Goal: Transaction & Acquisition: Purchase product/service

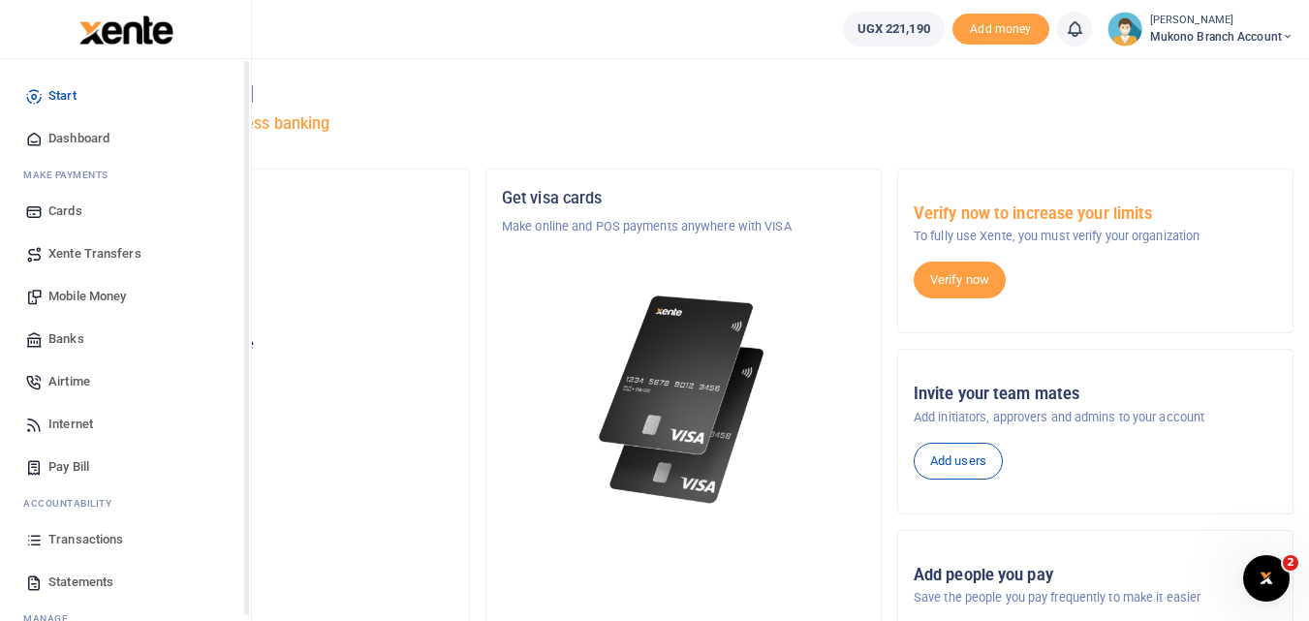
click at [93, 540] on span "Transactions" at bounding box center [85, 539] width 75 height 19
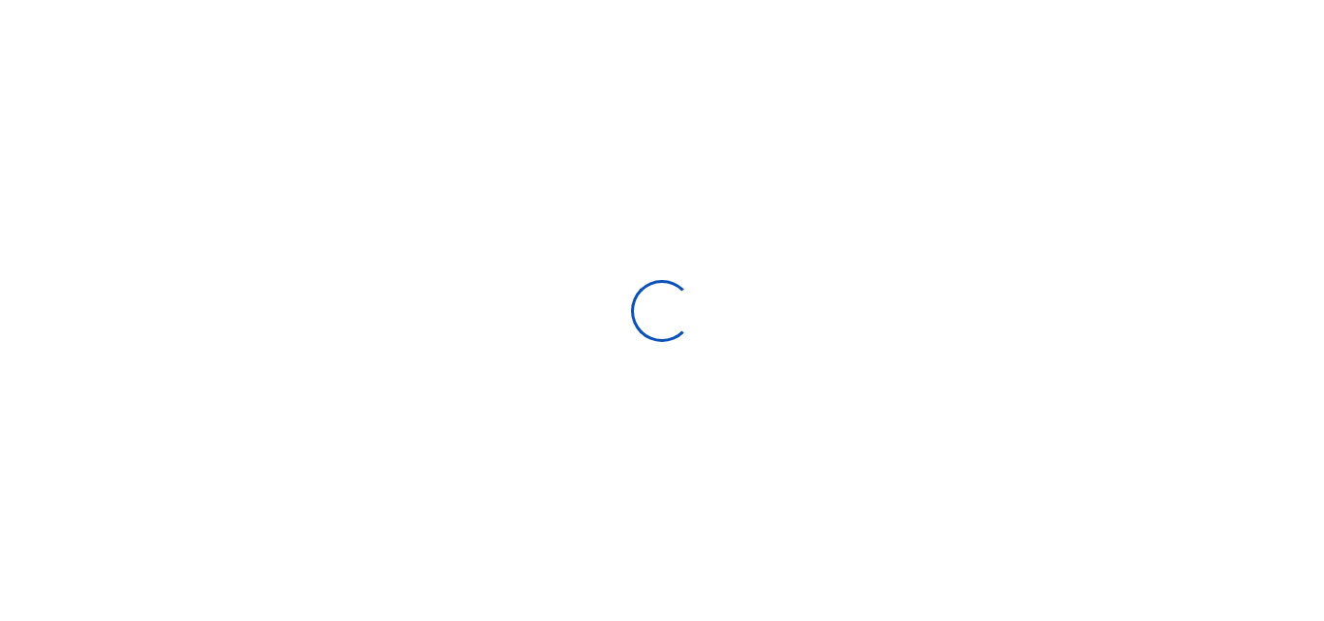
select select
type input "07/24/2025 - 08/22/2025"
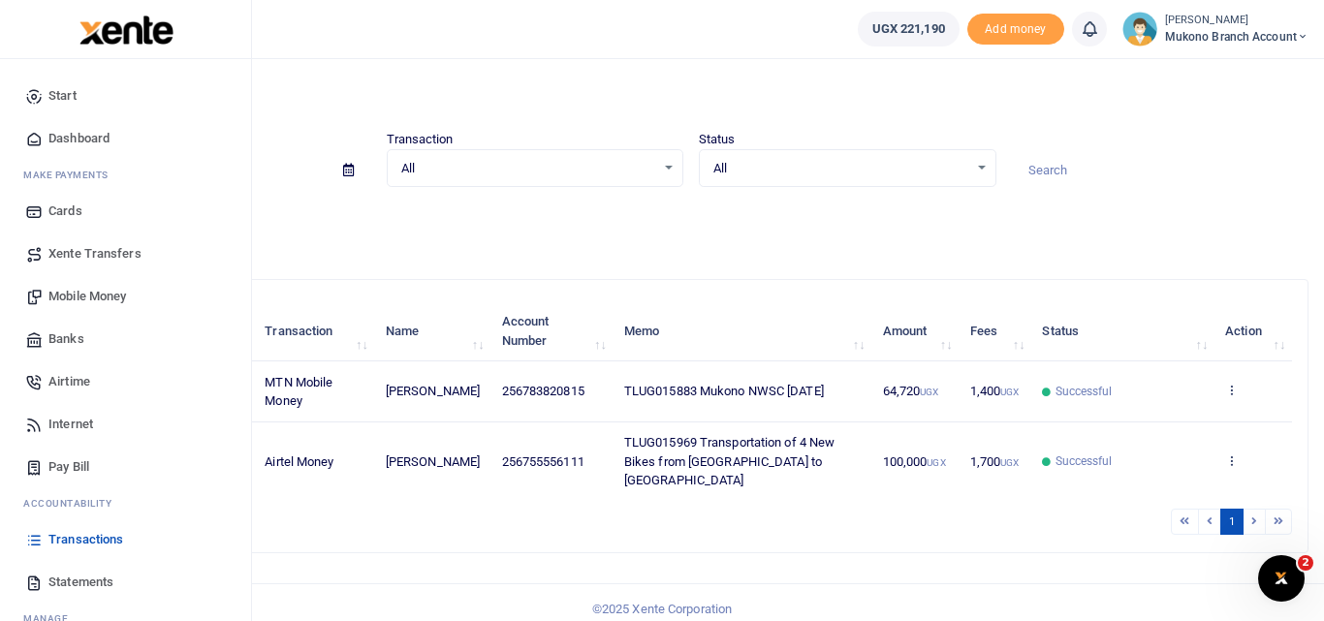
click at [75, 579] on span "Statements" at bounding box center [80, 582] width 65 height 19
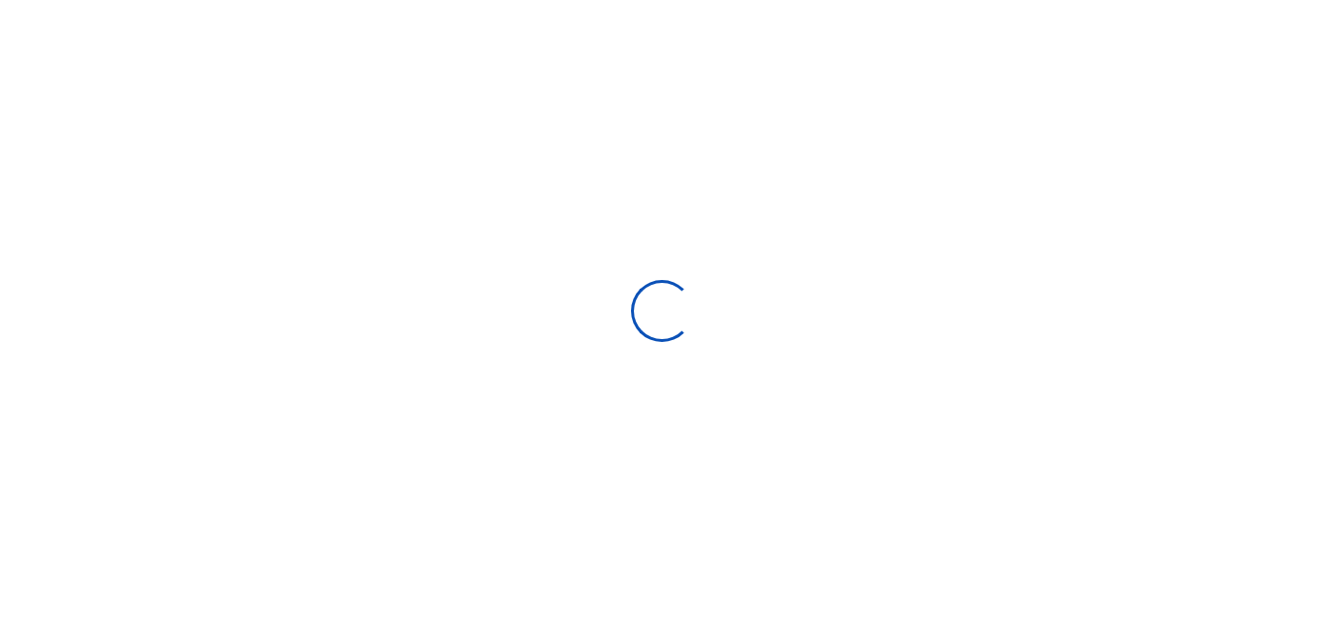
select select "ALL"
type input "07/24/2025 - 08/22/2025"
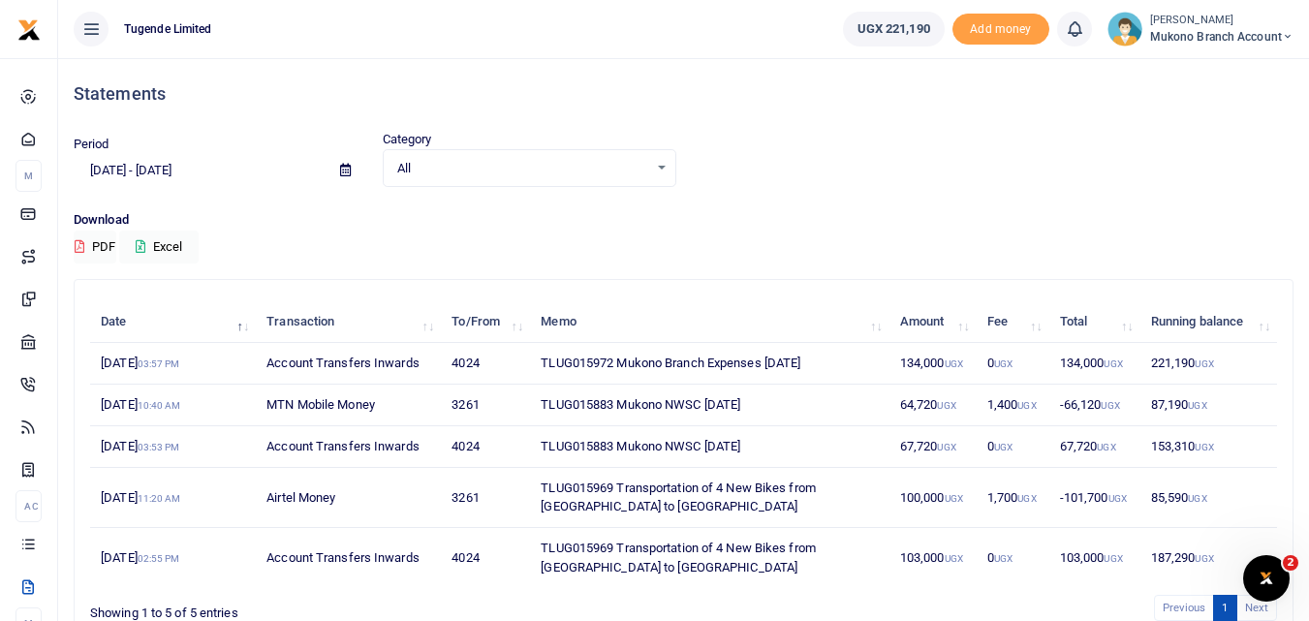
click at [926, 363] on td "134,000 UGX" at bounding box center [933, 364] width 87 height 42
click at [586, 371] on td "TLUG015972 Mukono Branch Expenses August 2025" at bounding box center [710, 364] width 360 height 42
click at [686, 369] on td "TLUG015972 Mukono Branch Expenses August 2025" at bounding box center [710, 364] width 360 height 42
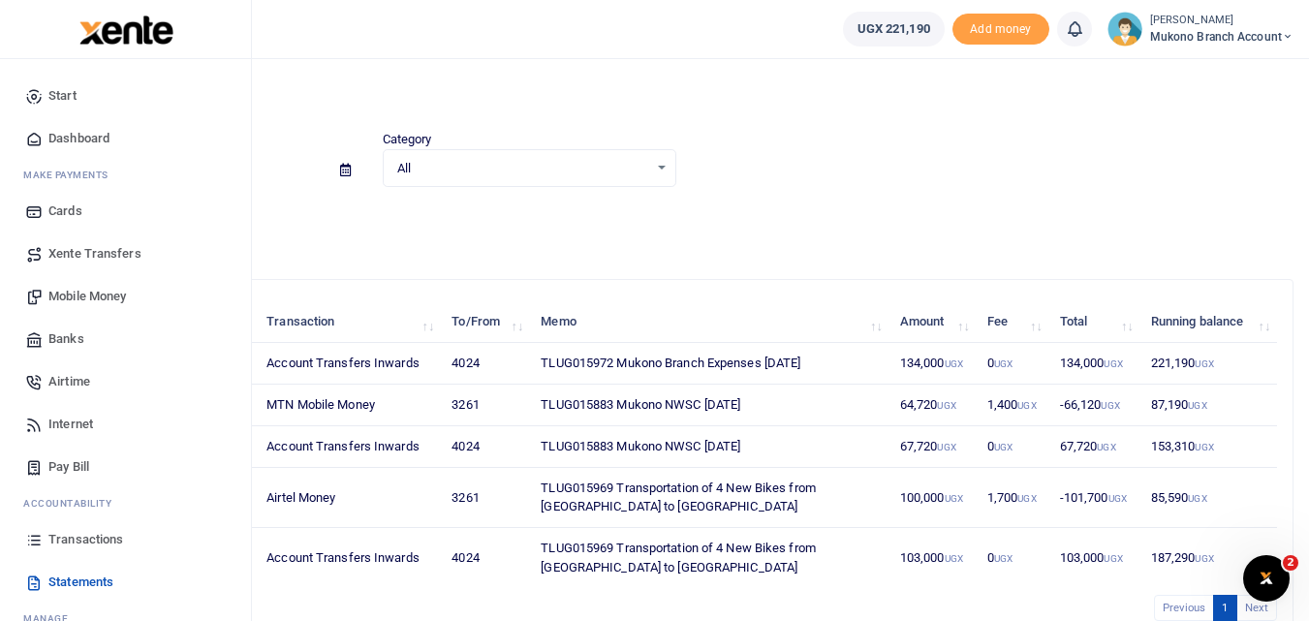
click at [71, 93] on span "Start" at bounding box center [62, 95] width 28 height 19
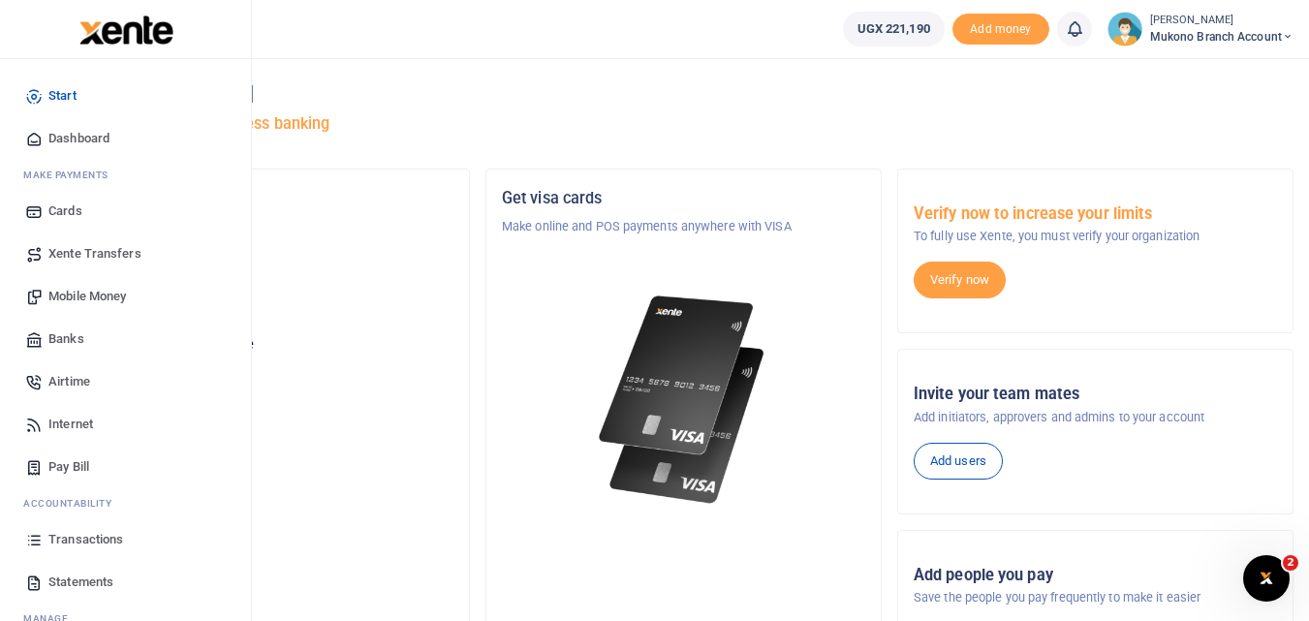
click at [99, 291] on span "Mobile Money" at bounding box center [87, 296] width 78 height 19
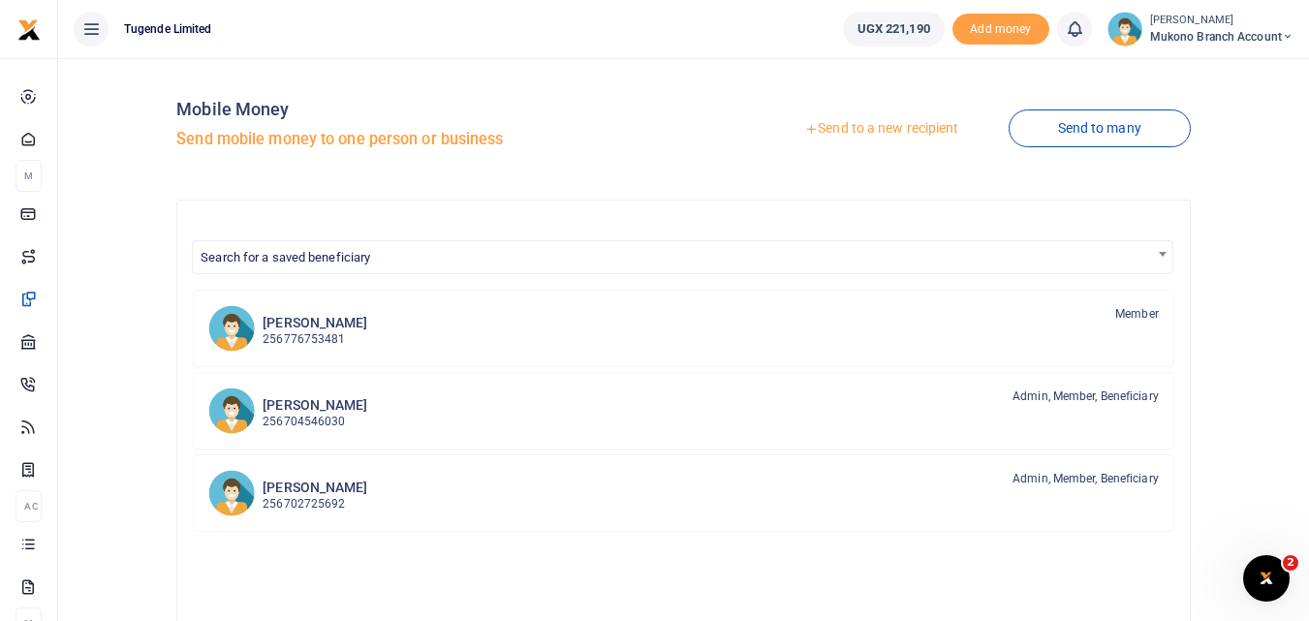
click at [840, 119] on link "Send to a new recipient" at bounding box center [881, 128] width 253 height 35
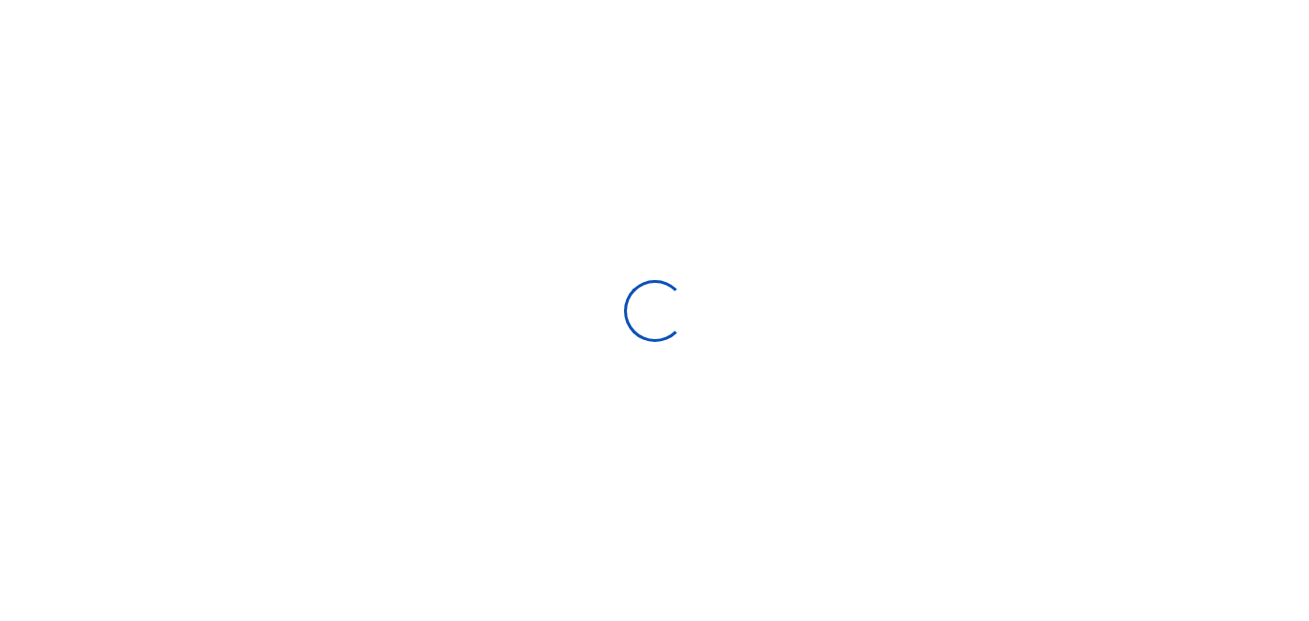
select select
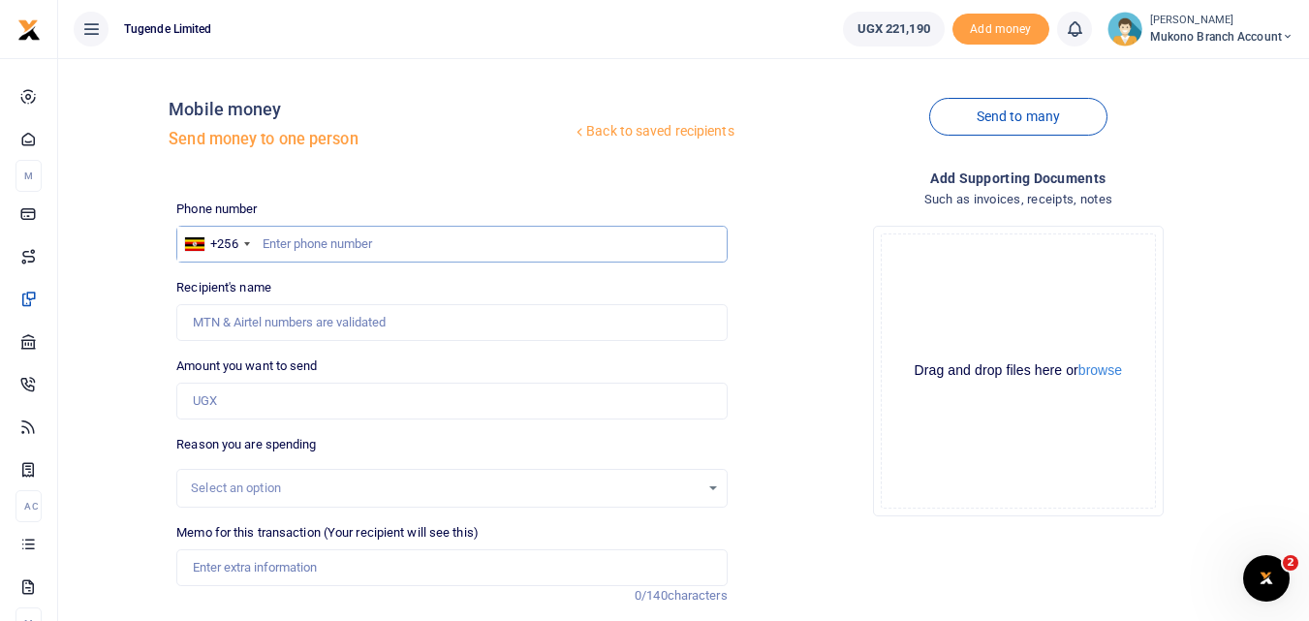
click at [295, 238] on input "text" at bounding box center [451, 244] width 550 height 37
type input "783820815"
type input "[PERSON_NAME]"
type input "783820815"
click at [267, 393] on input "Amount you want to send" at bounding box center [451, 401] width 550 height 37
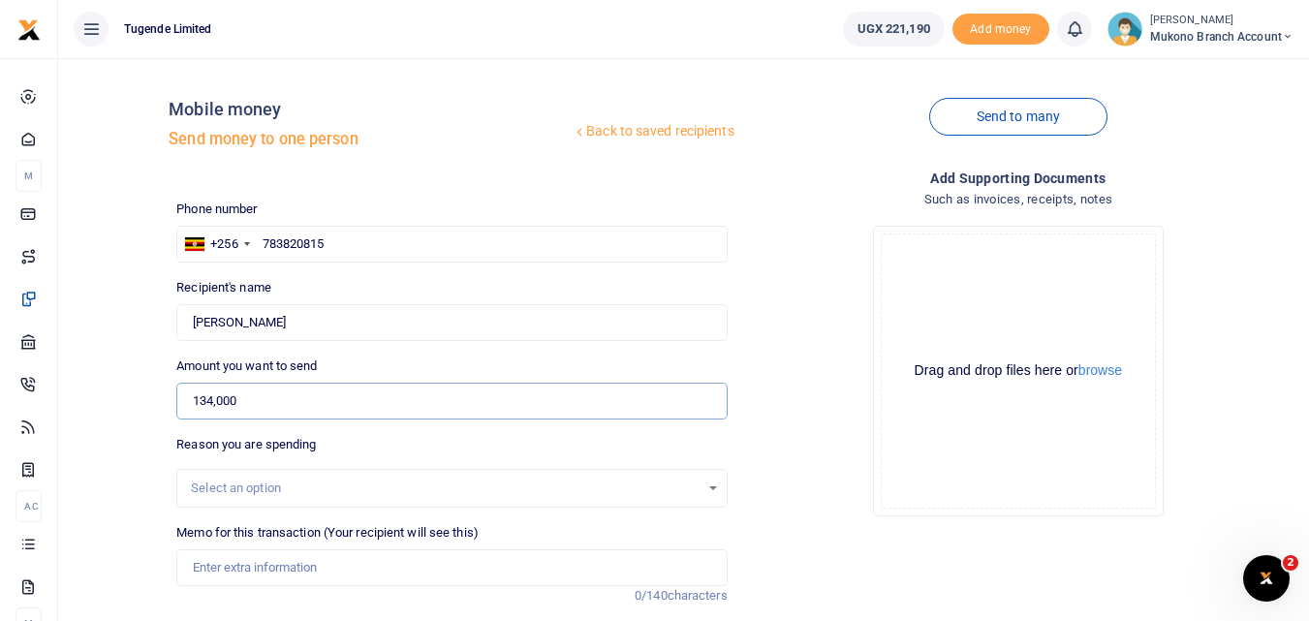
type input "134,000"
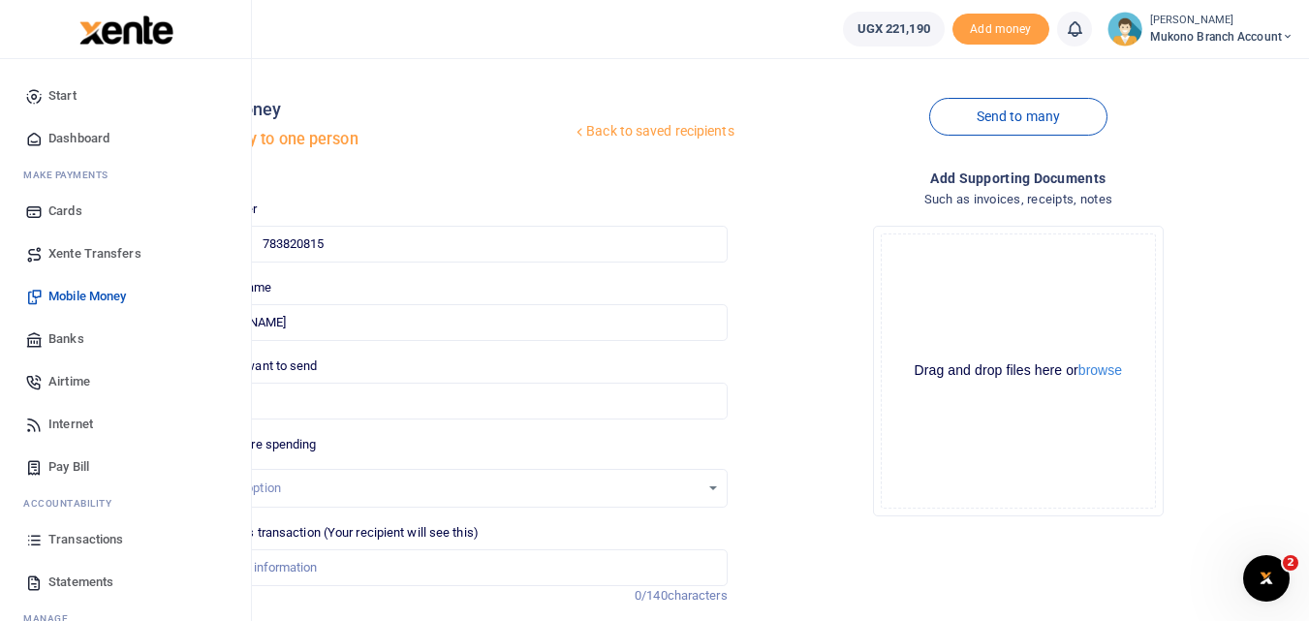
click at [79, 585] on span "Statements" at bounding box center [80, 582] width 65 height 19
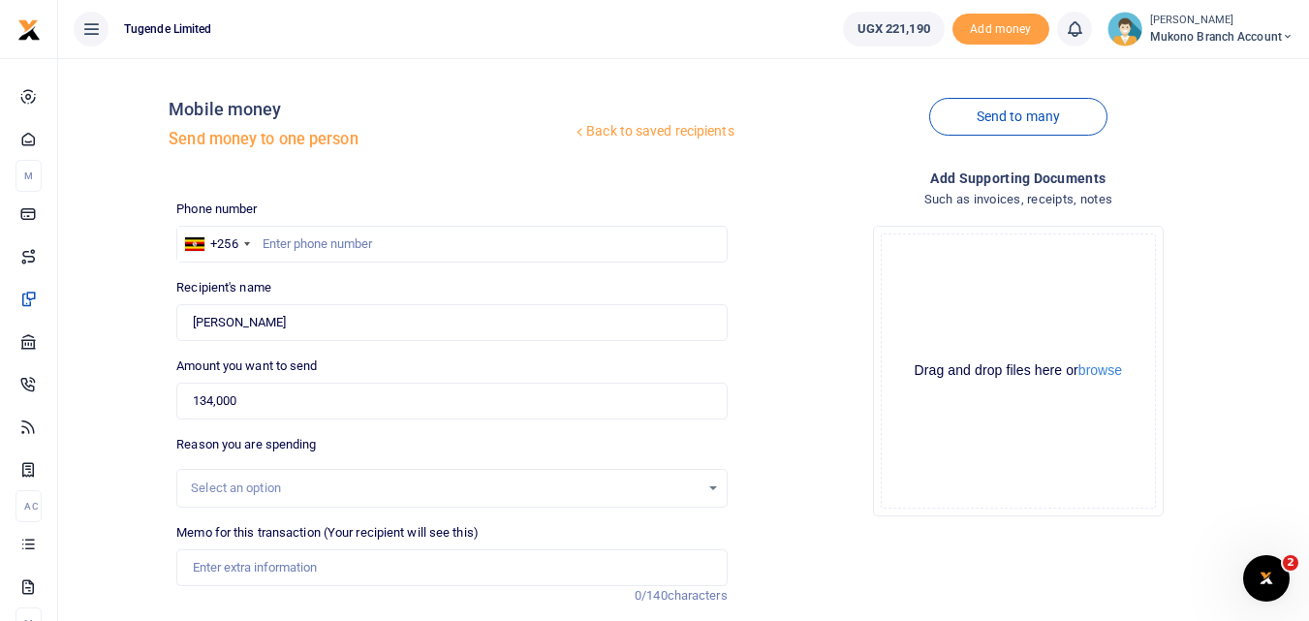
scroll to position [97, 0]
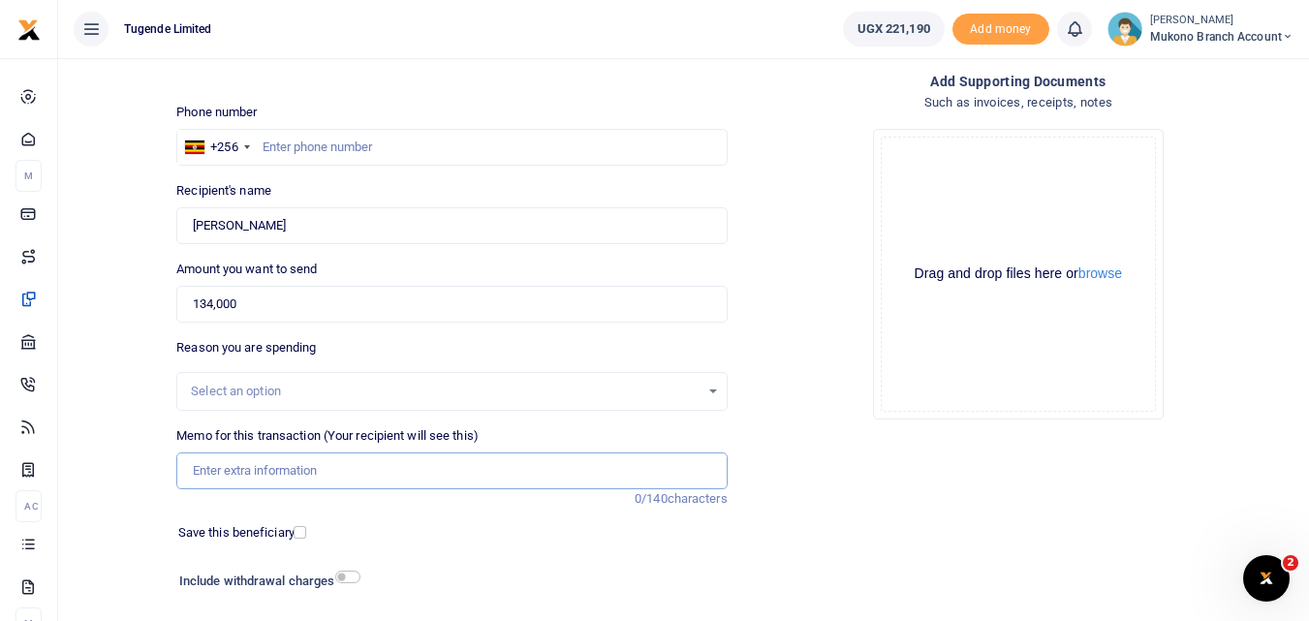
click at [227, 476] on input "Memo for this transaction (Your recipient will see this)" at bounding box center [451, 471] width 550 height 37
paste input "TLUG015972"
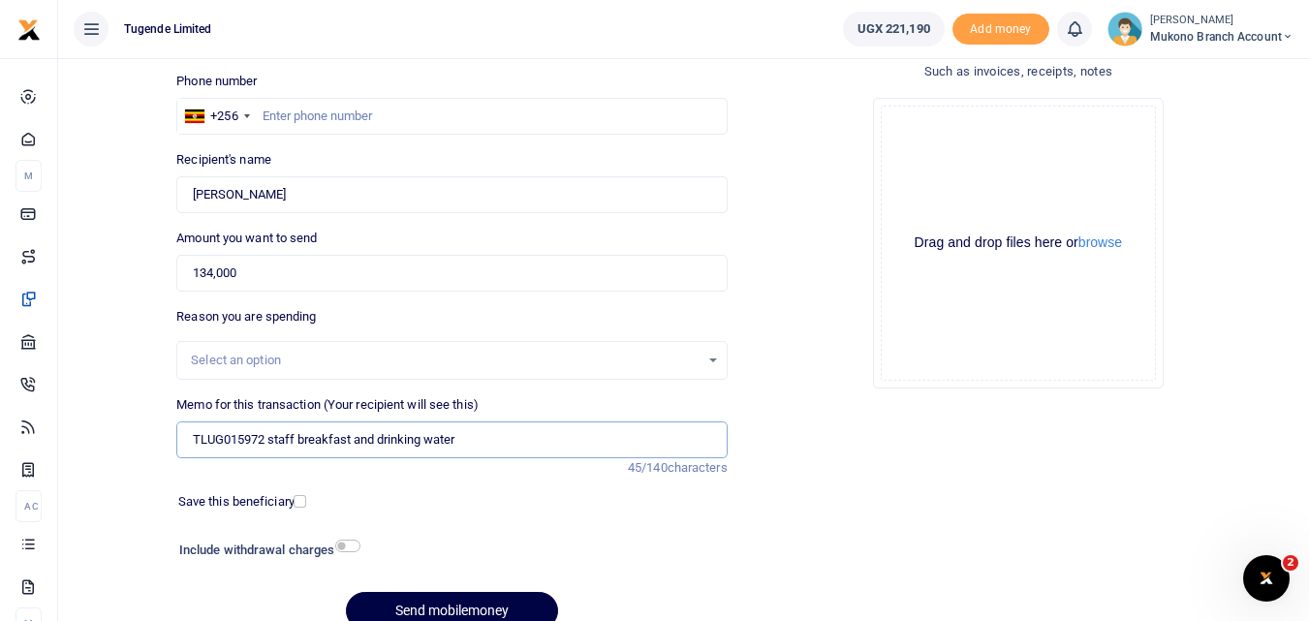
scroll to position [0, 0]
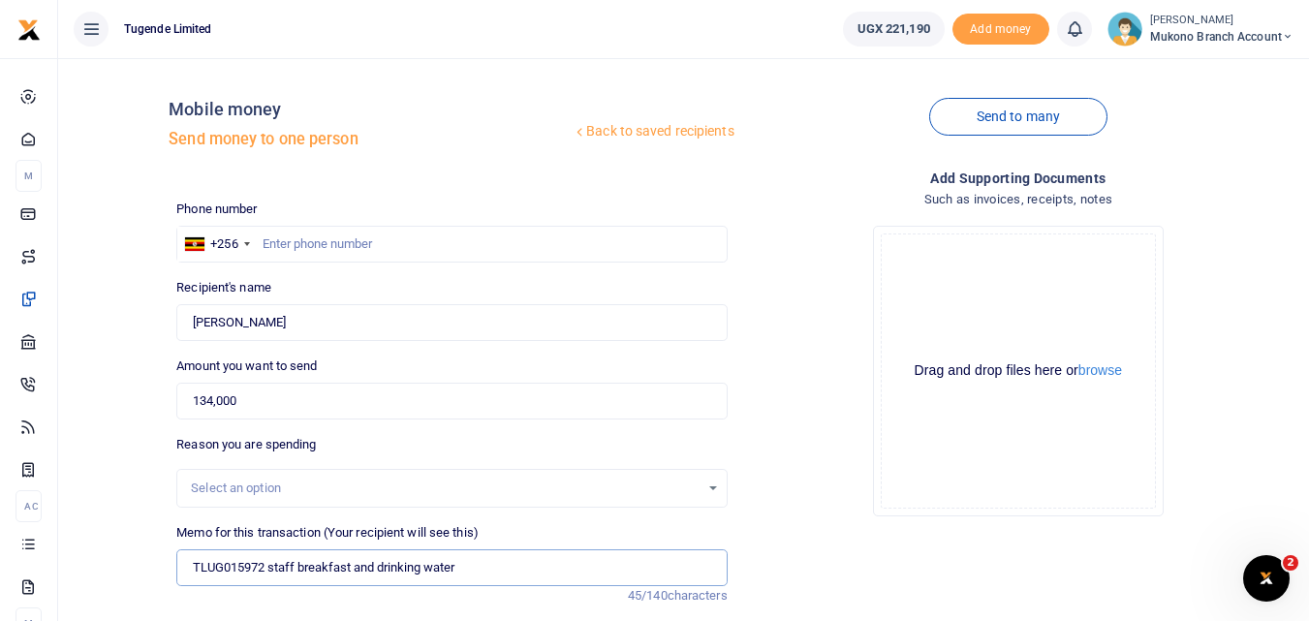
type input "TLUG015972 staff breakfast and drinking water"
click at [308, 239] on input "text" at bounding box center [451, 244] width 550 height 37
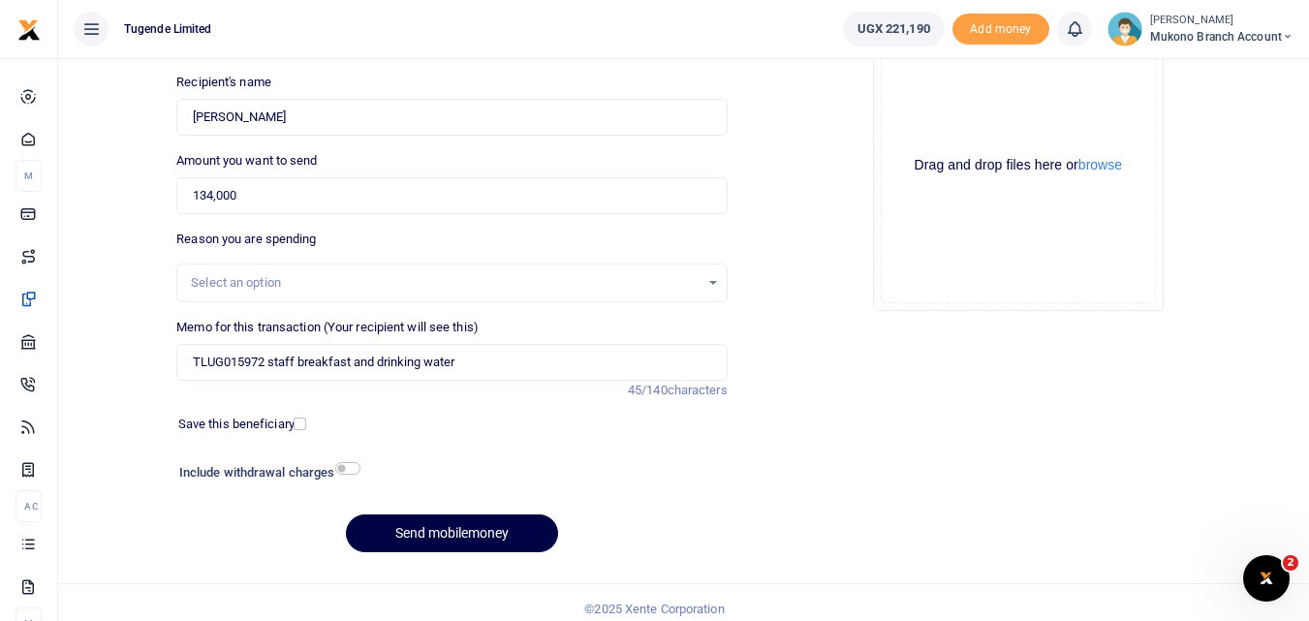
scroll to position [218, 0]
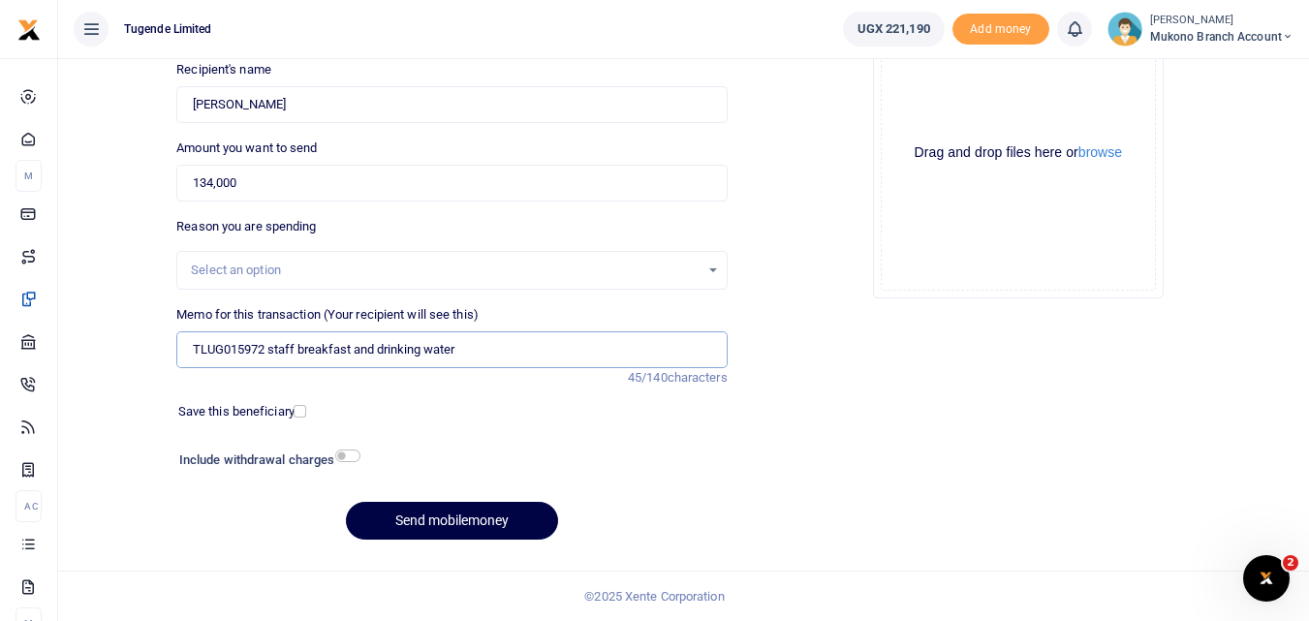
drag, startPoint x: 436, startPoint y: 356, endPoint x: 163, endPoint y: 353, distance: 273.3
click at [163, 353] on div "Back to saved recipients Mobile money Send money to one person Send to many Pho…" at bounding box center [684, 206] width 1236 height 700
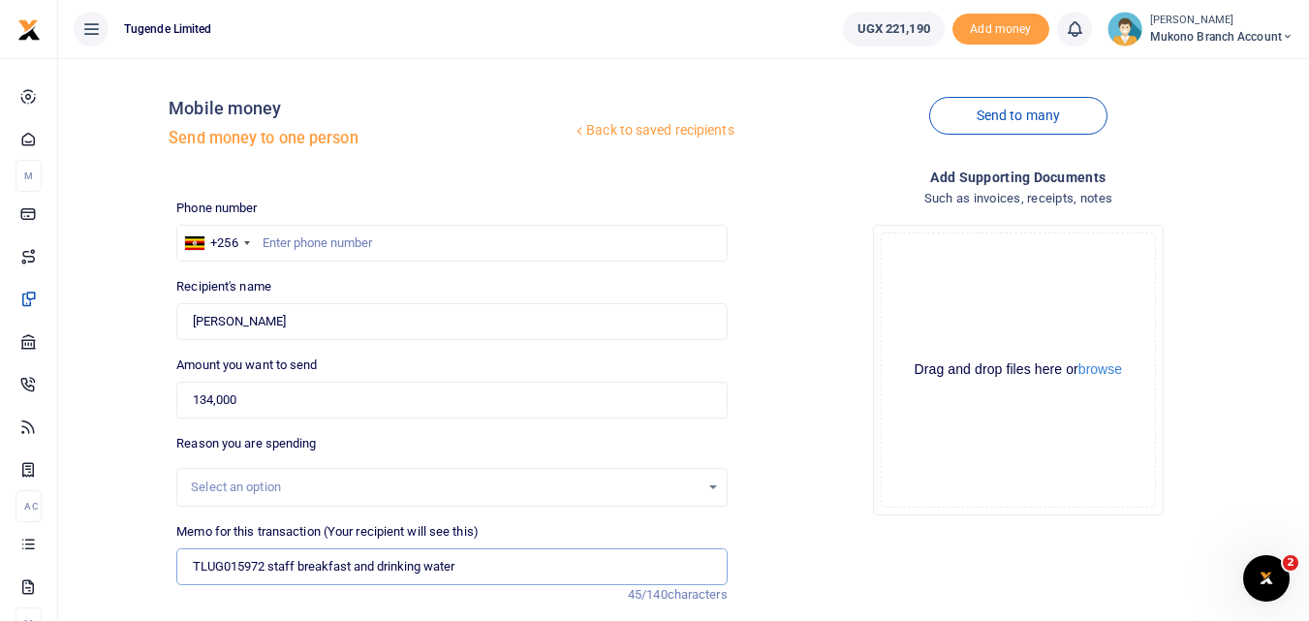
scroll to position [0, 0]
click at [282, 240] on input "text" at bounding box center [451, 244] width 550 height 37
type input "783820815"
drag, startPoint x: 454, startPoint y: 233, endPoint x: 423, endPoint y: 256, distance: 39.5
click at [454, 234] on input "783820815" at bounding box center [451, 244] width 550 height 37
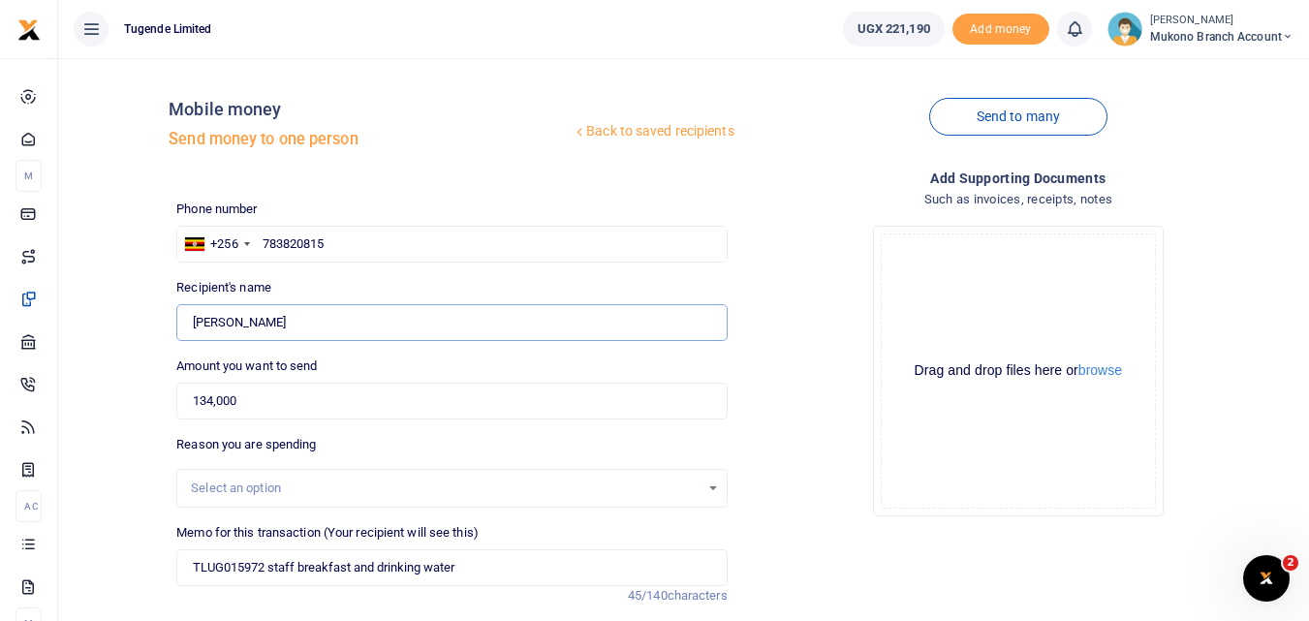
click at [316, 317] on input "Found" at bounding box center [451, 322] width 550 height 37
drag, startPoint x: 353, startPoint y: 241, endPoint x: 260, endPoint y: 241, distance: 93.0
click at [260, 241] on input "783820815" at bounding box center [451, 244] width 550 height 37
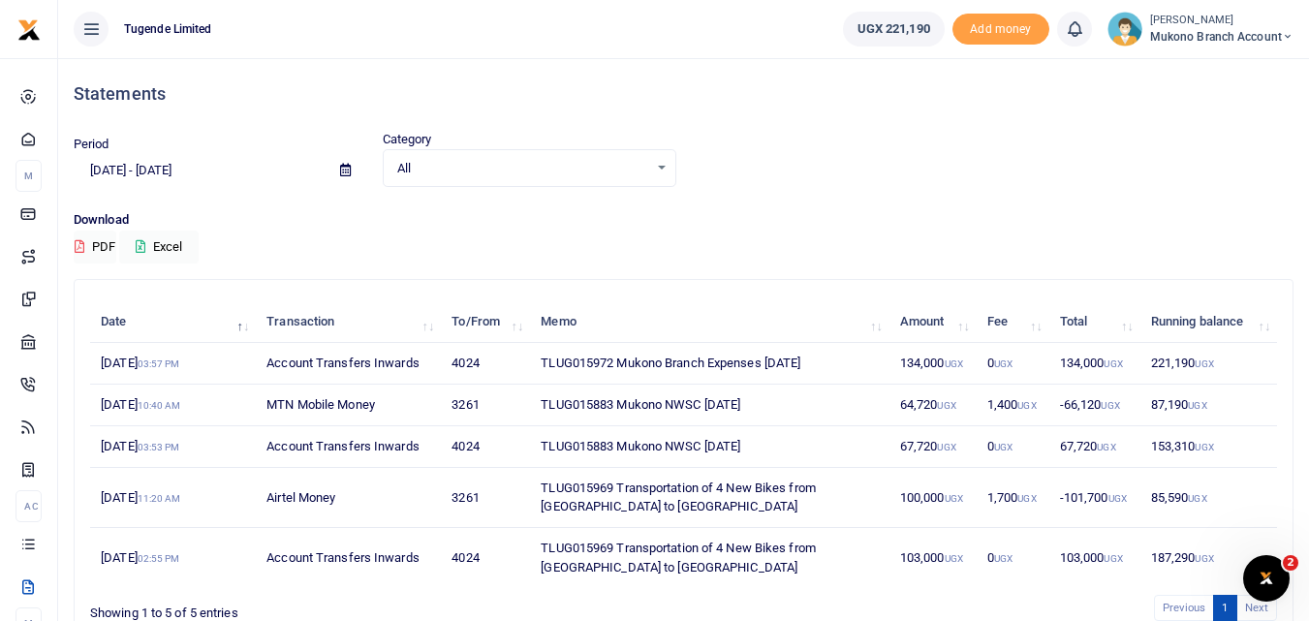
drag, startPoint x: 537, startPoint y: 359, endPoint x: 607, endPoint y: 363, distance: 69.9
click at [607, 363] on td "TLUG015972 Mukono Branch Expenses [DATE]" at bounding box center [710, 364] width 360 height 42
drag, startPoint x: 613, startPoint y: 363, endPoint x: 550, endPoint y: 362, distance: 63.0
click at [550, 362] on td "TLUG015972 Mukono Branch Expenses [DATE]" at bounding box center [710, 364] width 360 height 42
click at [595, 366] on td "TLUG015972 Mukono Branch Expenses August 2025" at bounding box center [710, 364] width 360 height 42
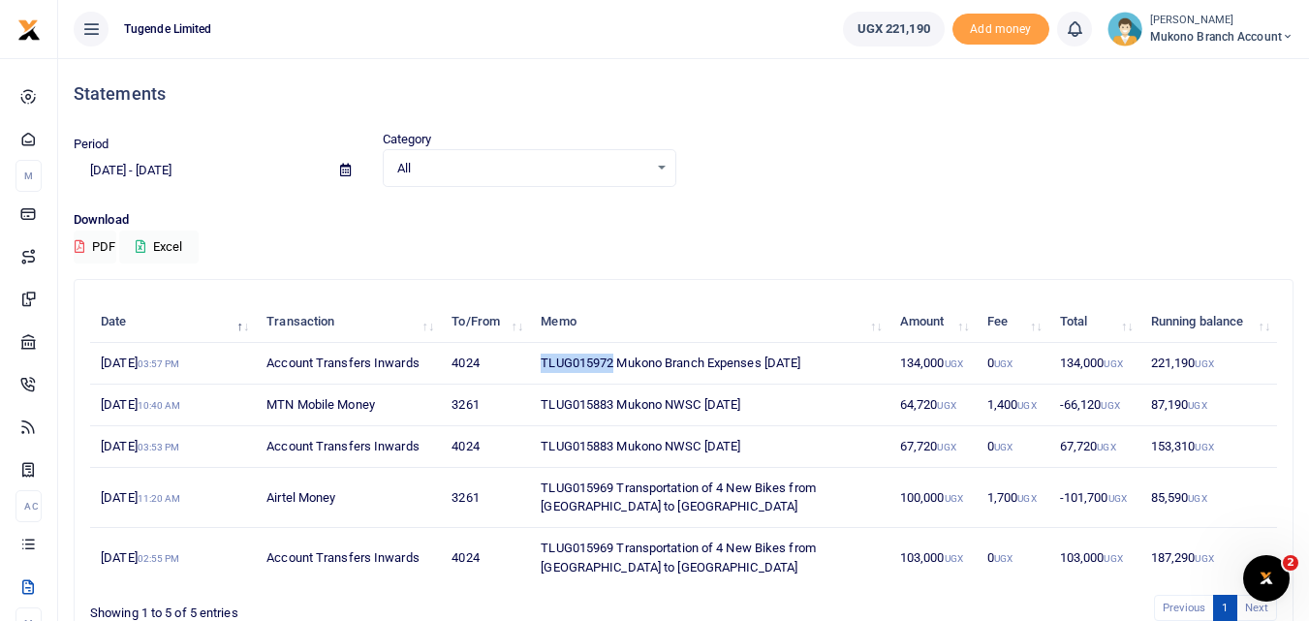
drag, startPoint x: 613, startPoint y: 362, endPoint x: 535, endPoint y: 358, distance: 78.6
click at [535, 358] on td "TLUG015972 Mukono Branch Expenses August 2025" at bounding box center [710, 364] width 360 height 42
copy td "TLUG015972"
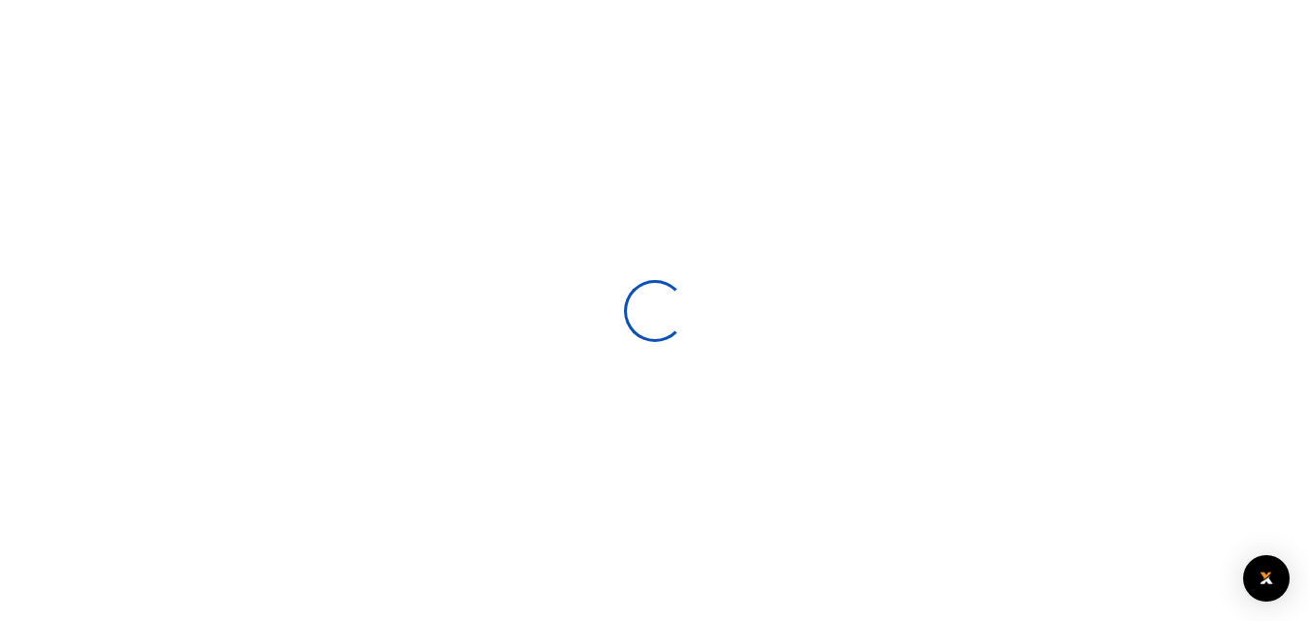
select select
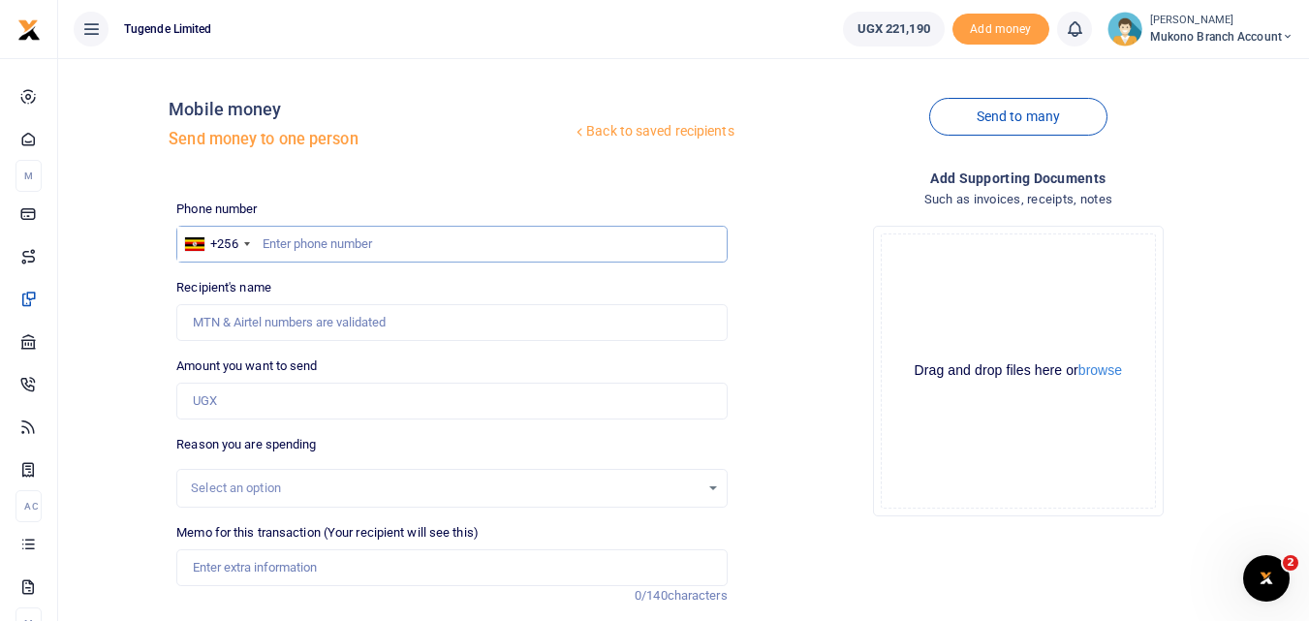
click at [279, 240] on input "text" at bounding box center [451, 244] width 550 height 37
type input "783820815"
type input "[PERSON_NAME]"
type input "783820815"
click at [251, 402] on input "Amount you want to send" at bounding box center [451, 401] width 550 height 37
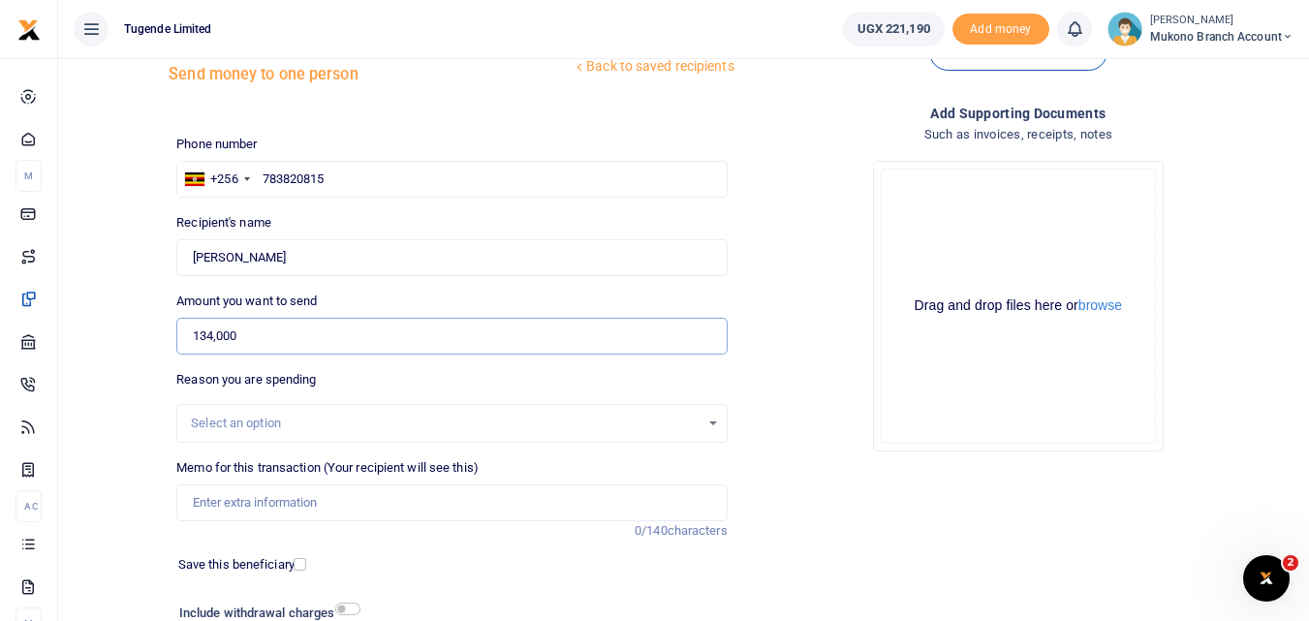
scroll to position [97, 0]
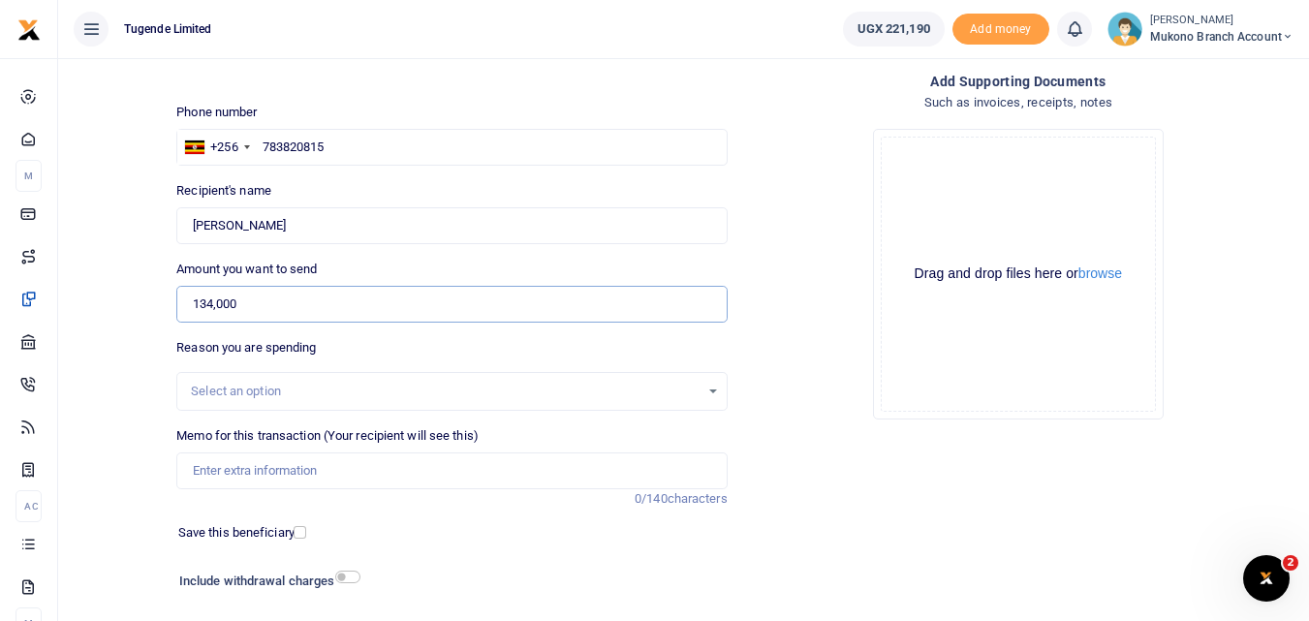
type input "134,000"
click at [257, 473] on input "Memo for this transaction (Your recipient will see this)" at bounding box center [451, 471] width 550 height 37
paste input "TLUG015972"
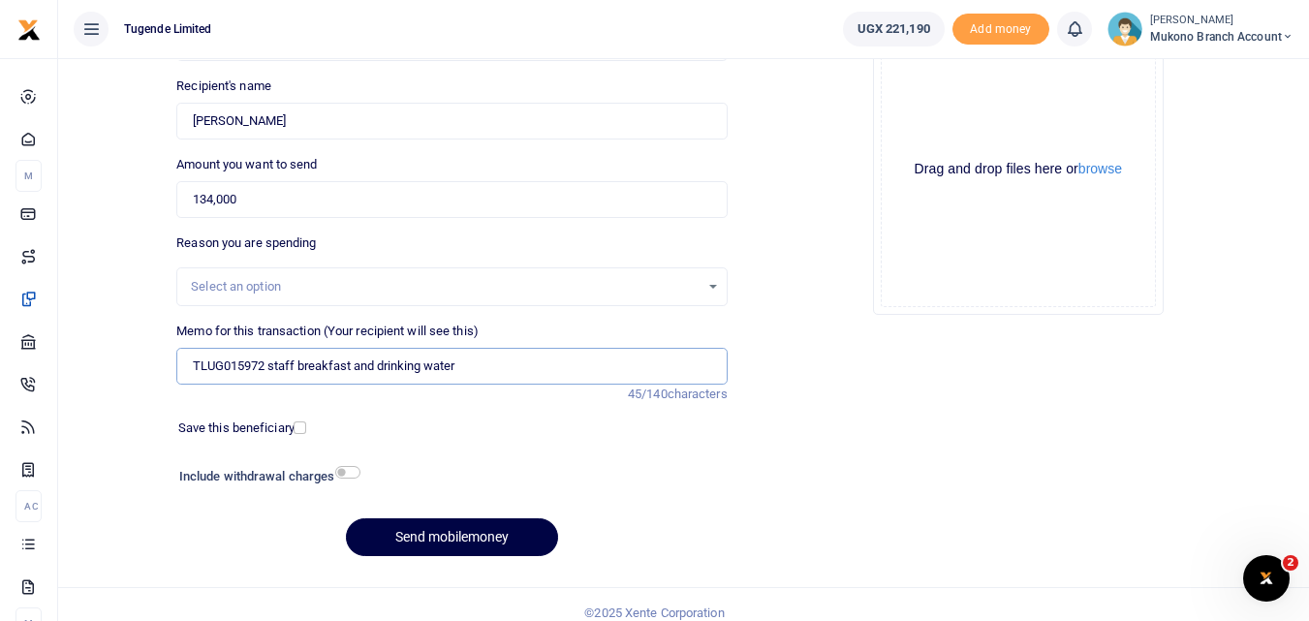
scroll to position [218, 0]
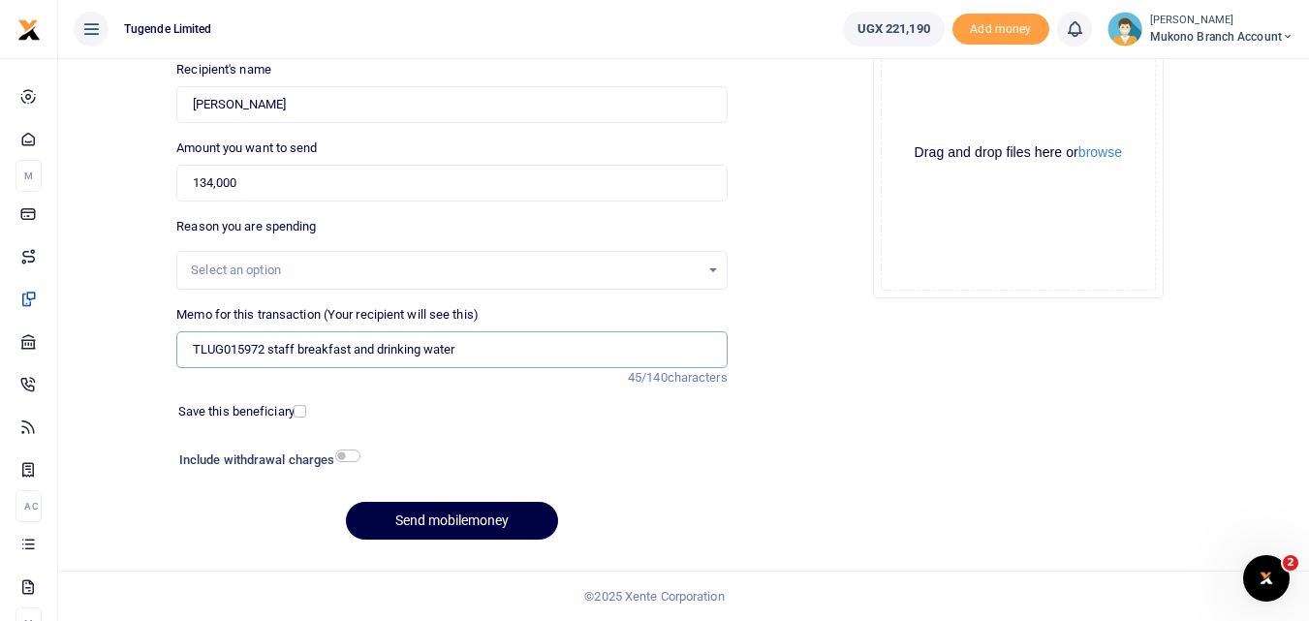
type input "TLUG015972 staff breakfast and drinking water"
click at [414, 390] on div "Phone number +256 [GEOGRAPHIC_DATA] [PHONE_NUMBER] Phone is required. Recipient…" at bounding box center [452, 269] width 566 height 575
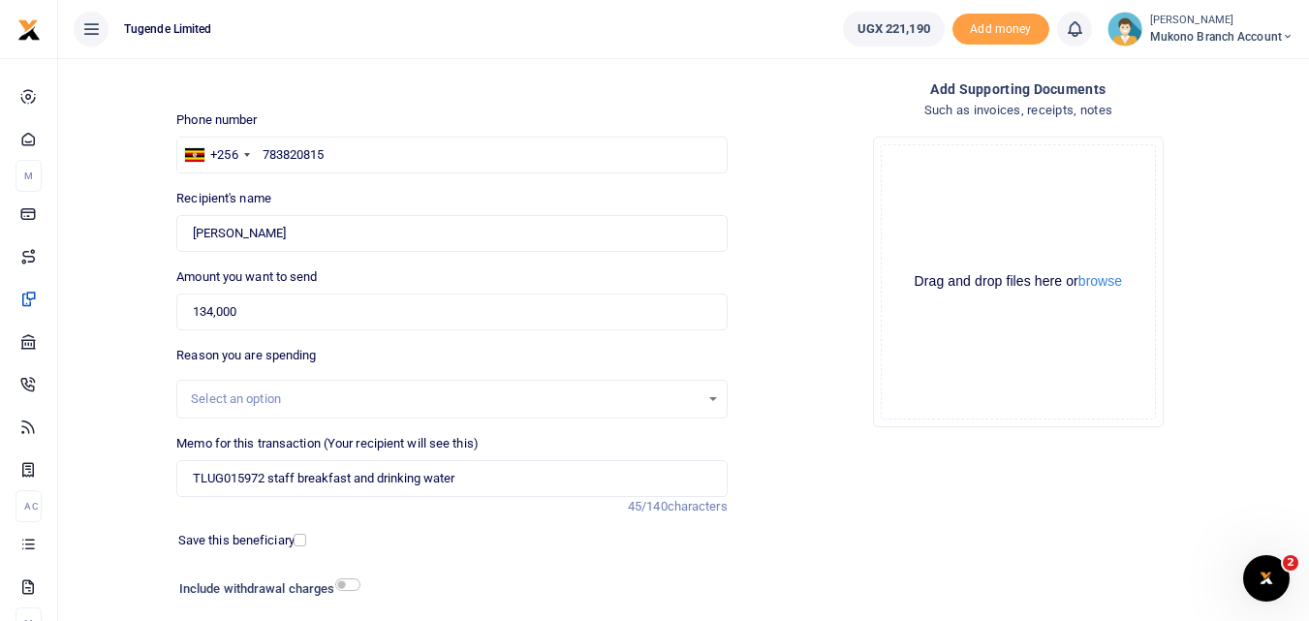
scroll to position [121, 0]
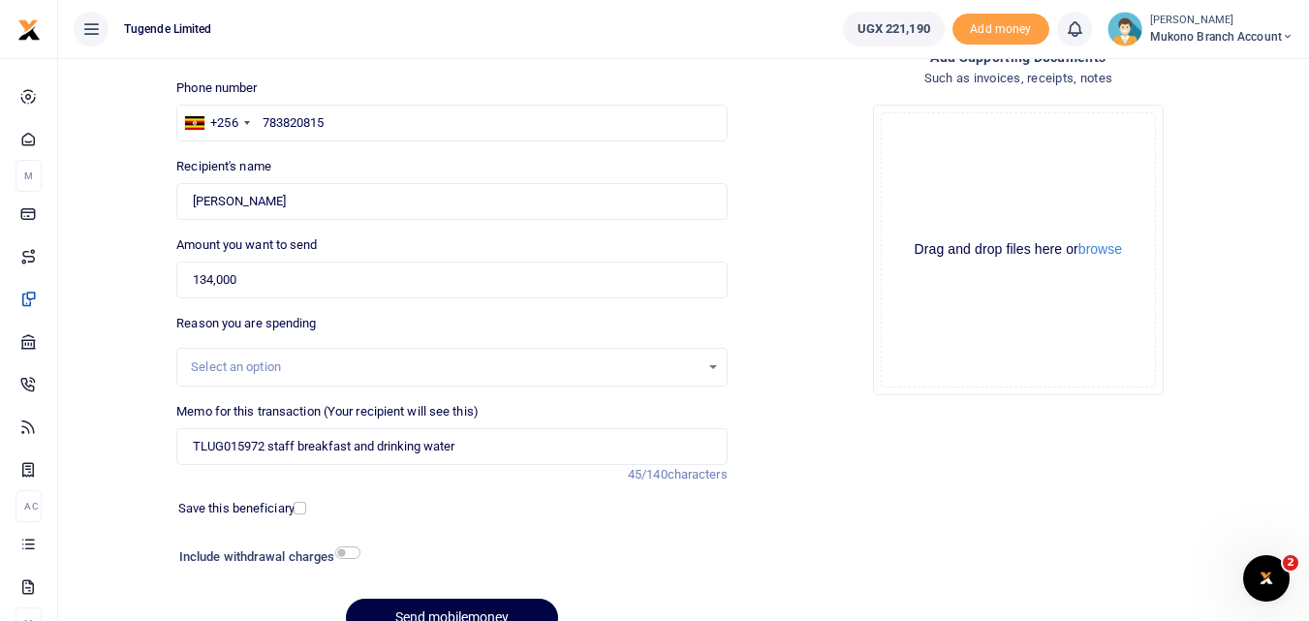
click at [296, 362] on div "Select an option" at bounding box center [445, 367] width 508 height 19
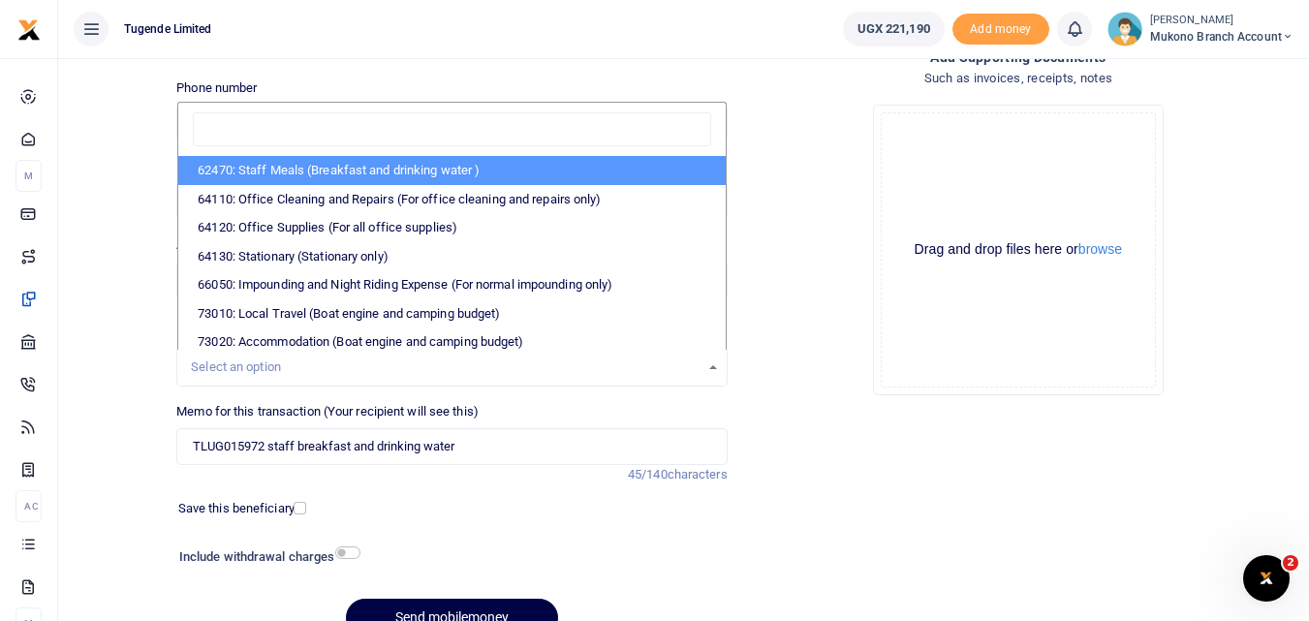
click at [381, 172] on li "62470: Staff Meals (Breakfast and drinking water )" at bounding box center [451, 170] width 547 height 29
select select "23"
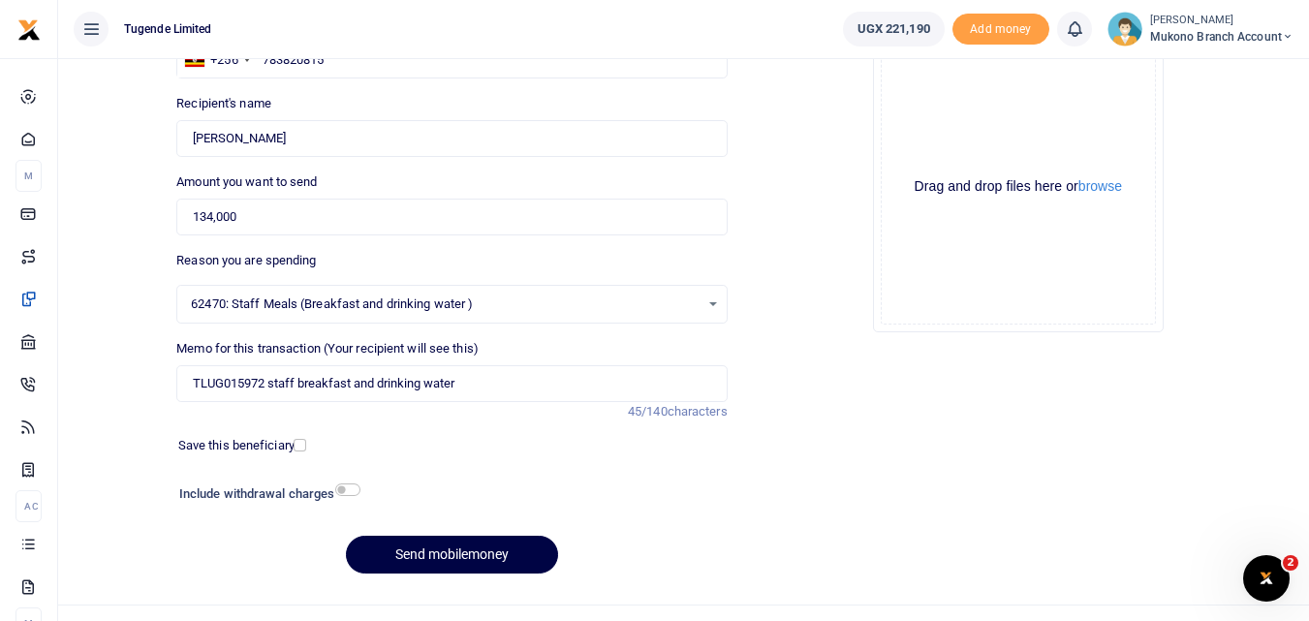
scroll to position [218, 0]
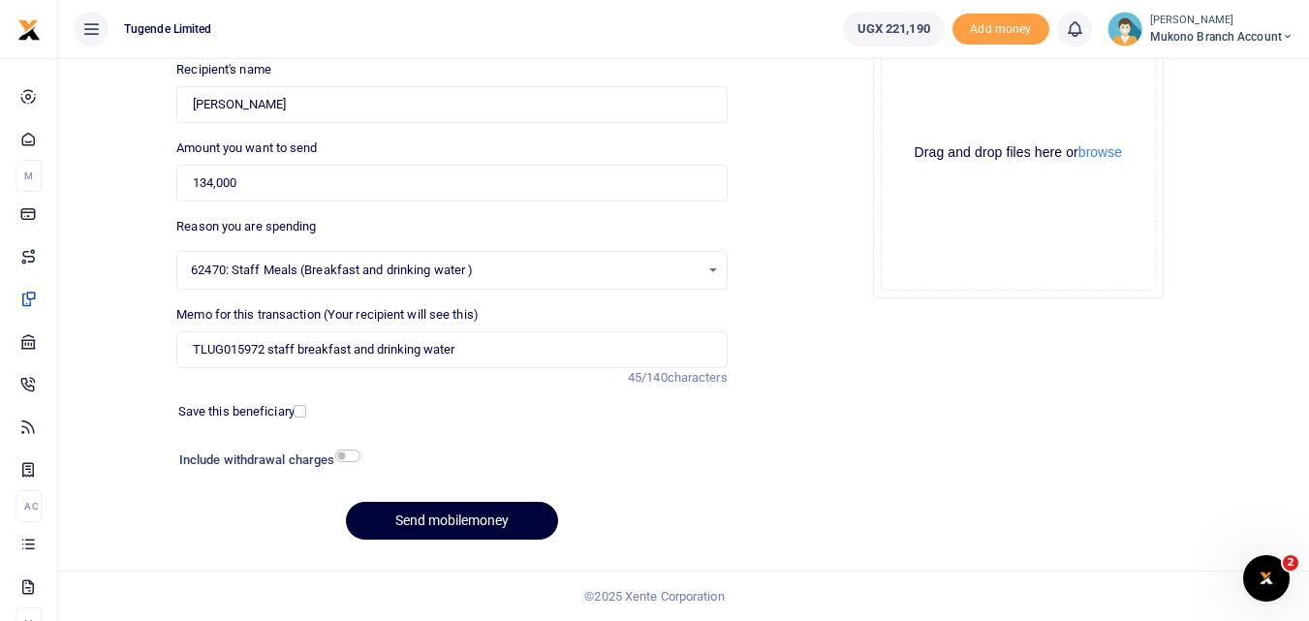
click at [469, 518] on button "Send mobilemoney" at bounding box center [452, 521] width 212 height 38
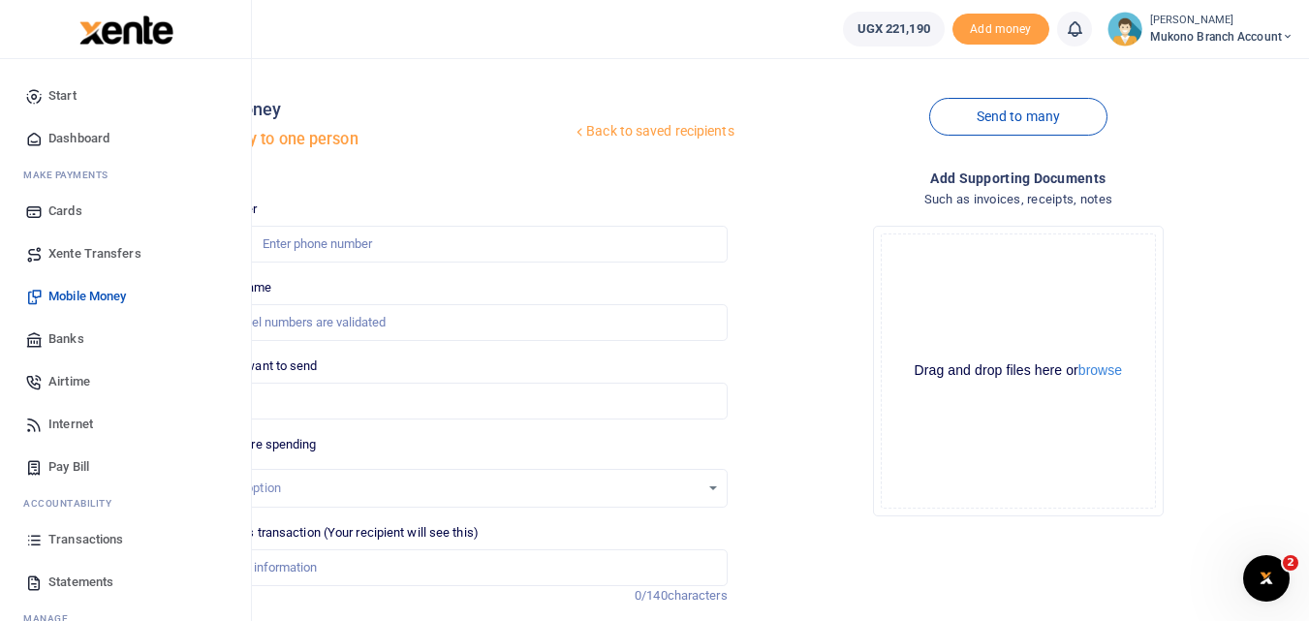
click at [56, 542] on span "Transactions" at bounding box center [85, 539] width 75 height 19
